Goal: Transaction & Acquisition: Purchase product/service

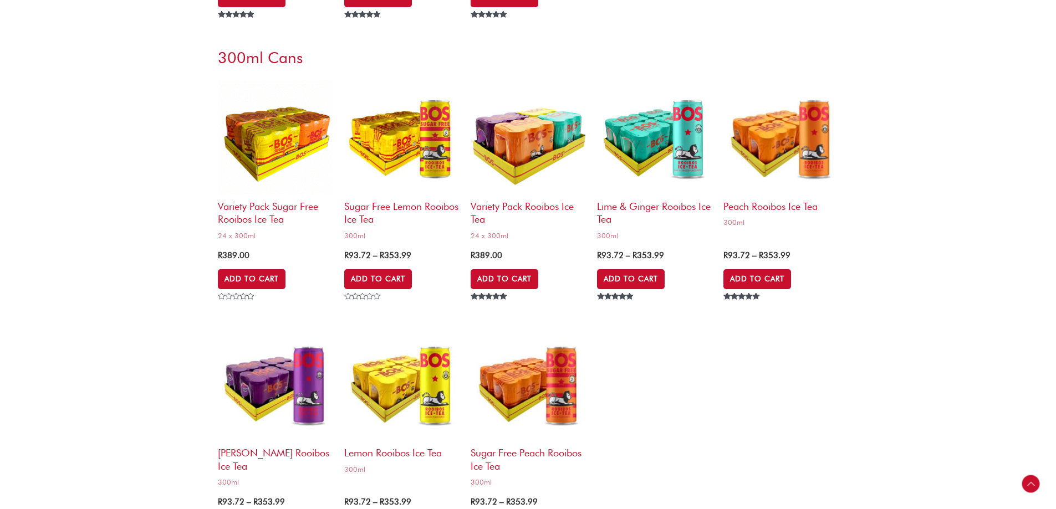
scroll to position [2438, 0]
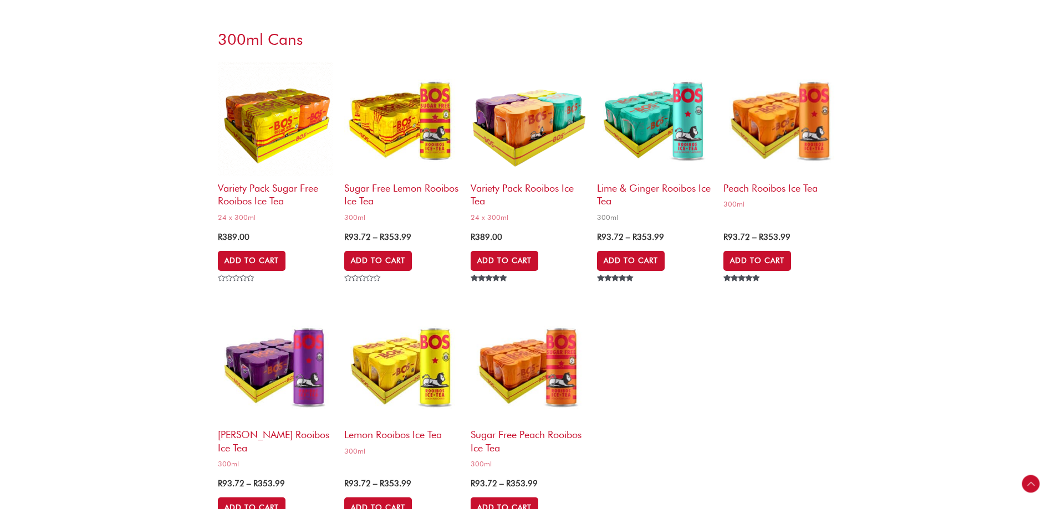
click at [662, 185] on h2 "Lime & Ginger Rooibos Ice Tea" at bounding box center [654, 192] width 115 height 32
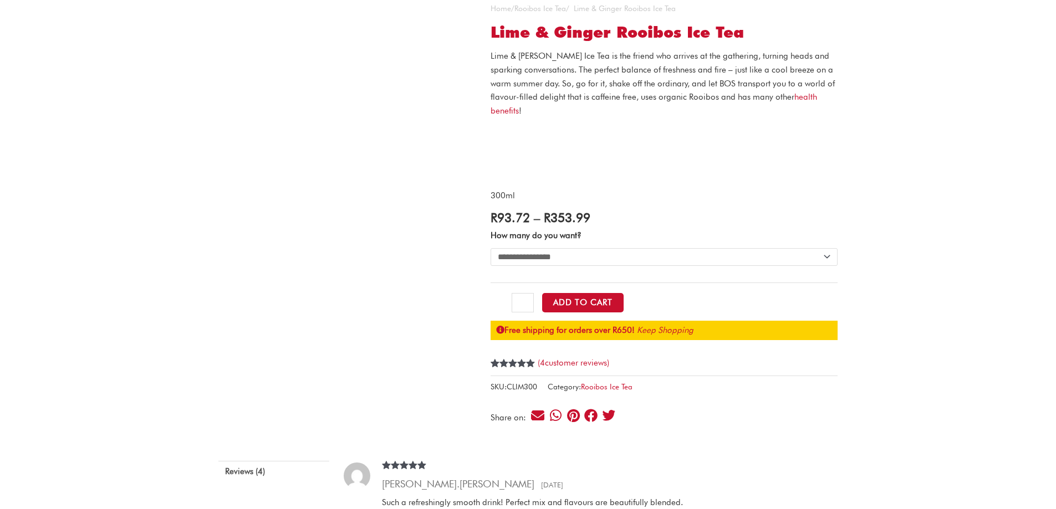
scroll to position [111, 0]
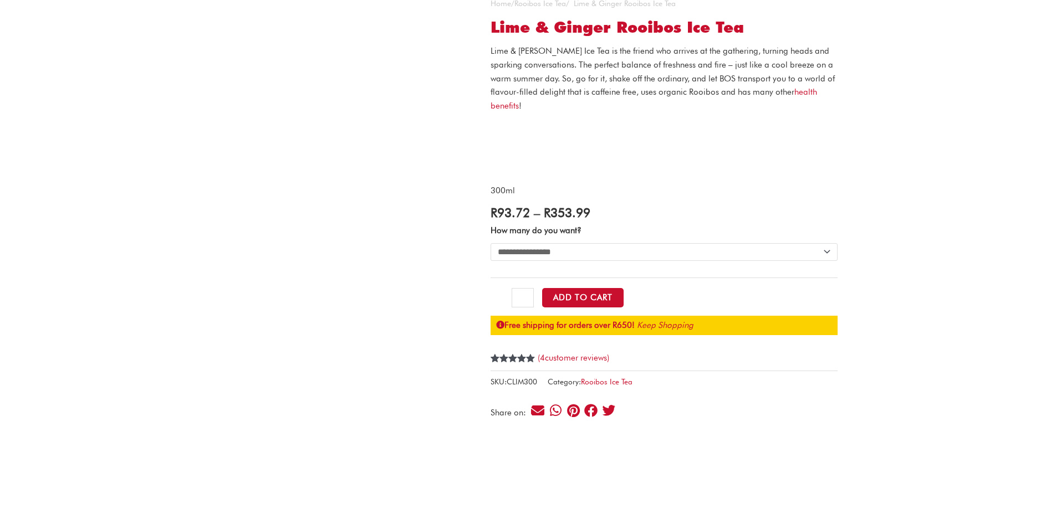
select select "**********"
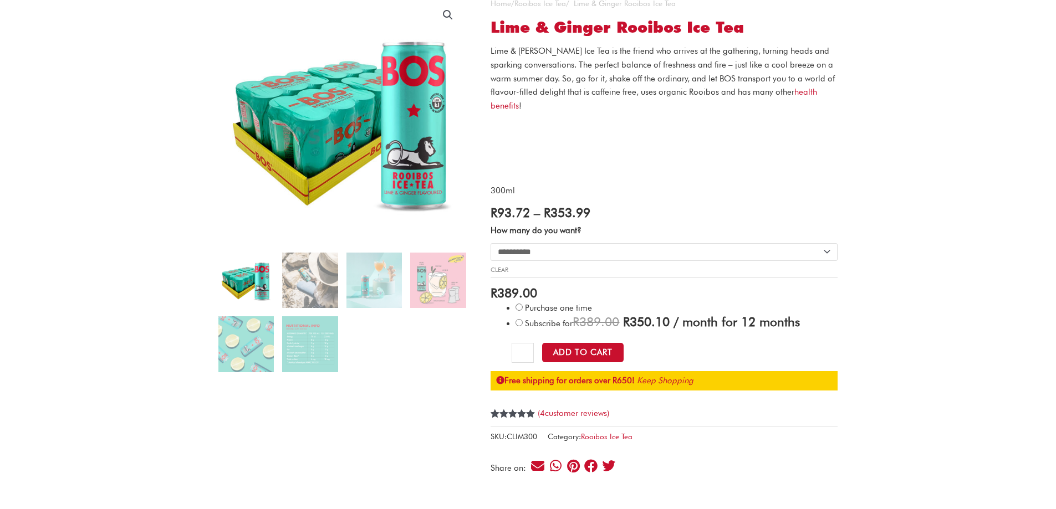
scroll to position [0, 0]
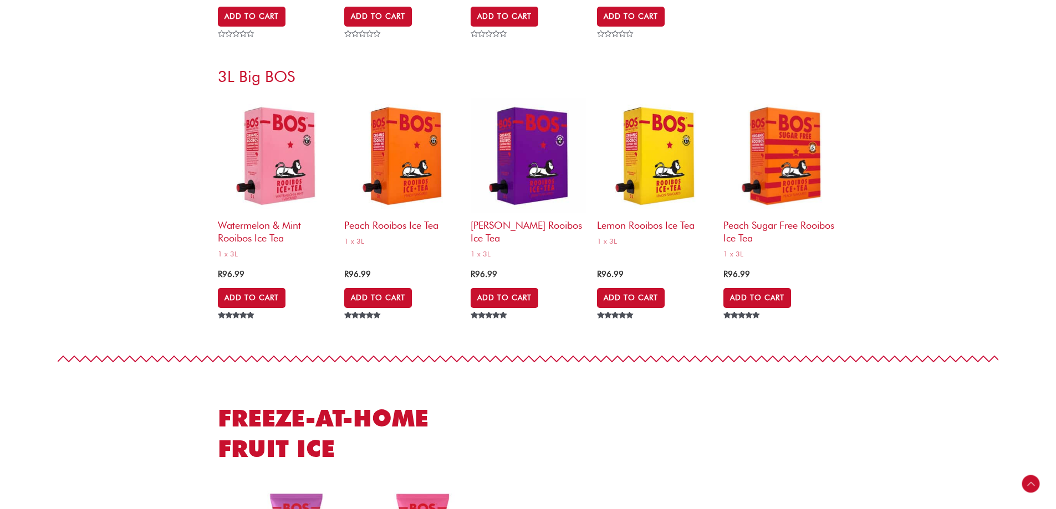
scroll to position [4323, 0]
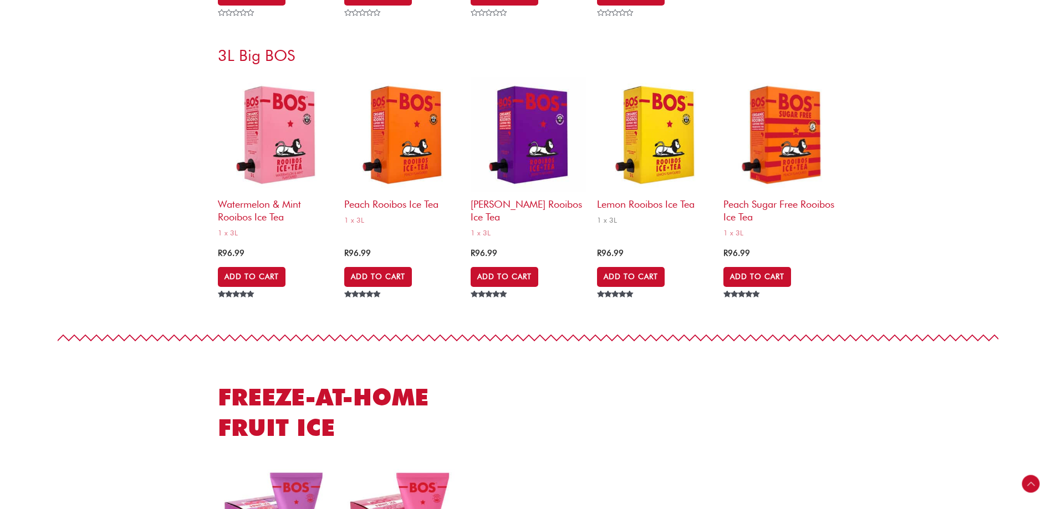
click at [648, 139] on img at bounding box center [654, 134] width 115 height 115
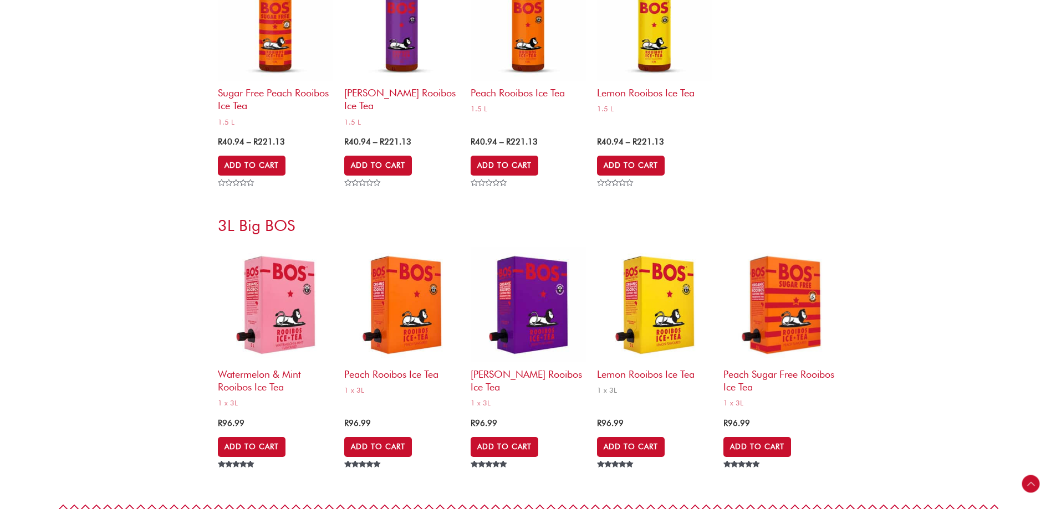
scroll to position [4042, 0]
